Goal: Transaction & Acquisition: Book appointment/travel/reservation

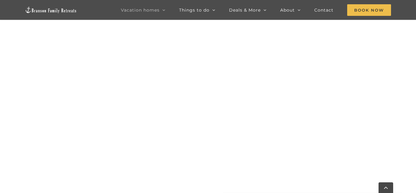
scroll to position [291, 0]
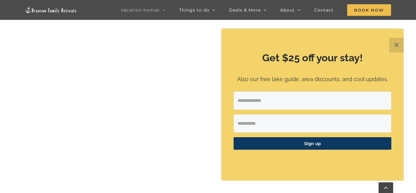
click at [399, 46] on button "✕" at bounding box center [396, 45] width 15 height 15
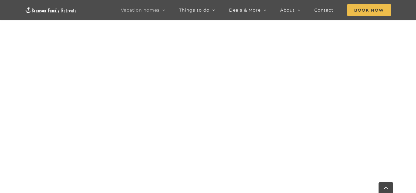
scroll to position [648, 0]
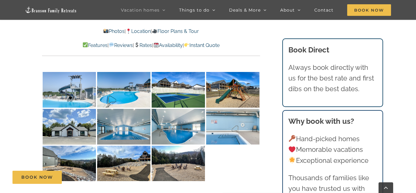
scroll to position [1352, 0]
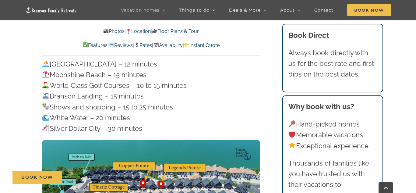
scroll to position [1915, 0]
